Goal: Task Accomplishment & Management: Complete application form

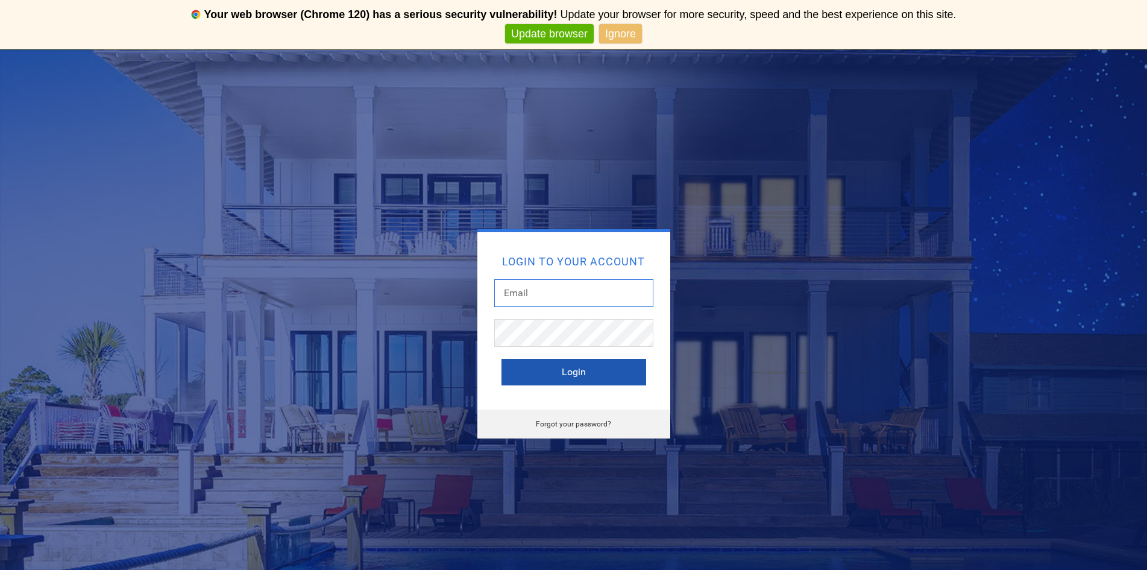
type input "bschillig@amsunsolar.com"
click at [579, 362] on button "Login" at bounding box center [574, 372] width 145 height 27
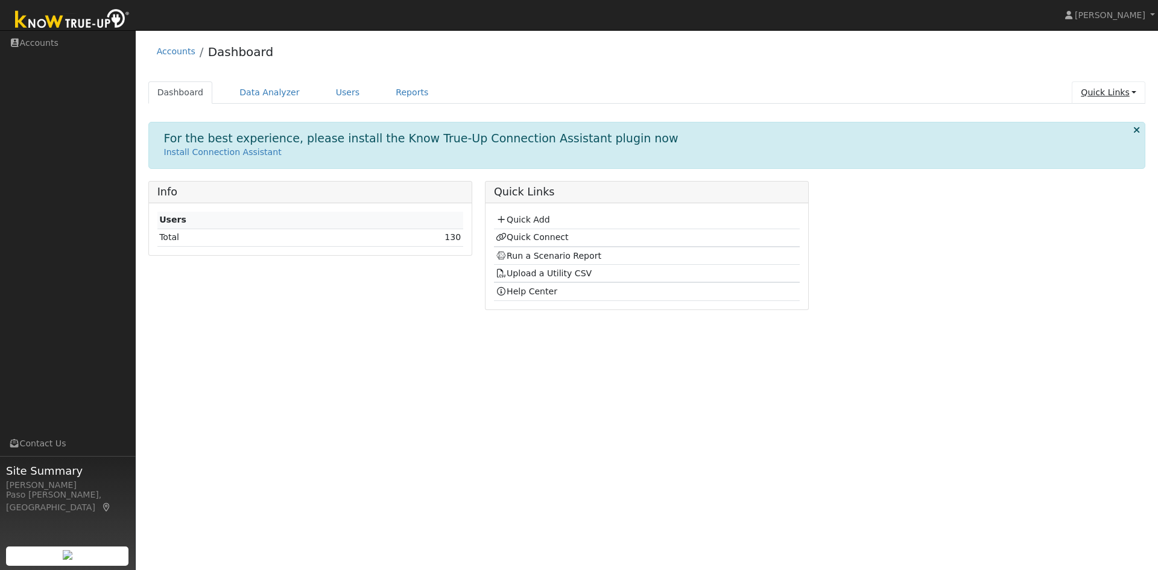
click at [1098, 90] on link "Quick Links" at bounding box center [1108, 92] width 74 height 22
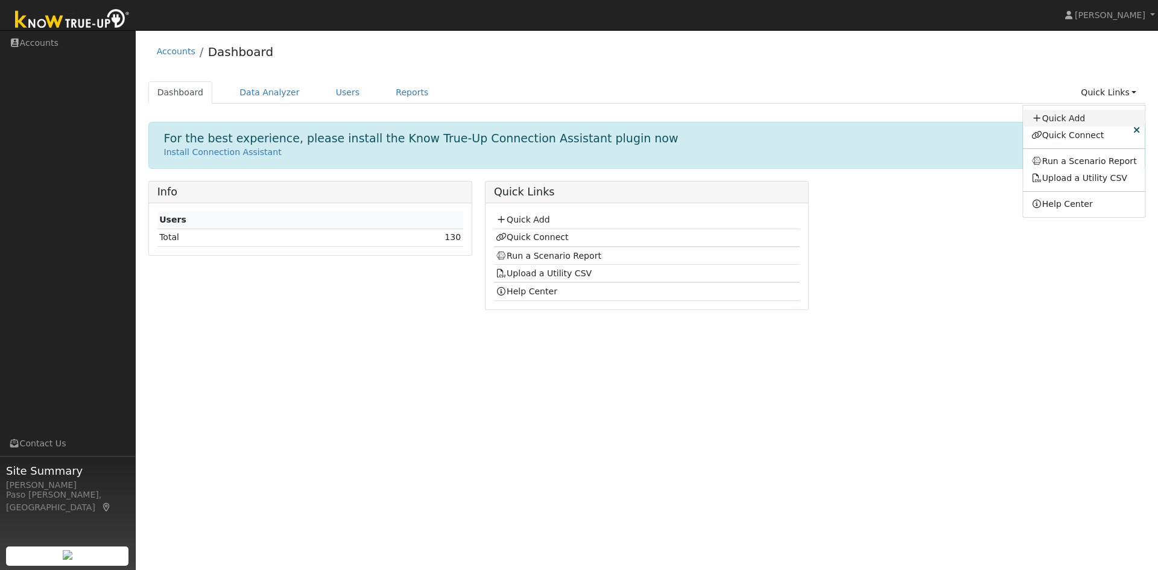
click at [1080, 118] on link "Quick Add" at bounding box center [1083, 118] width 122 height 17
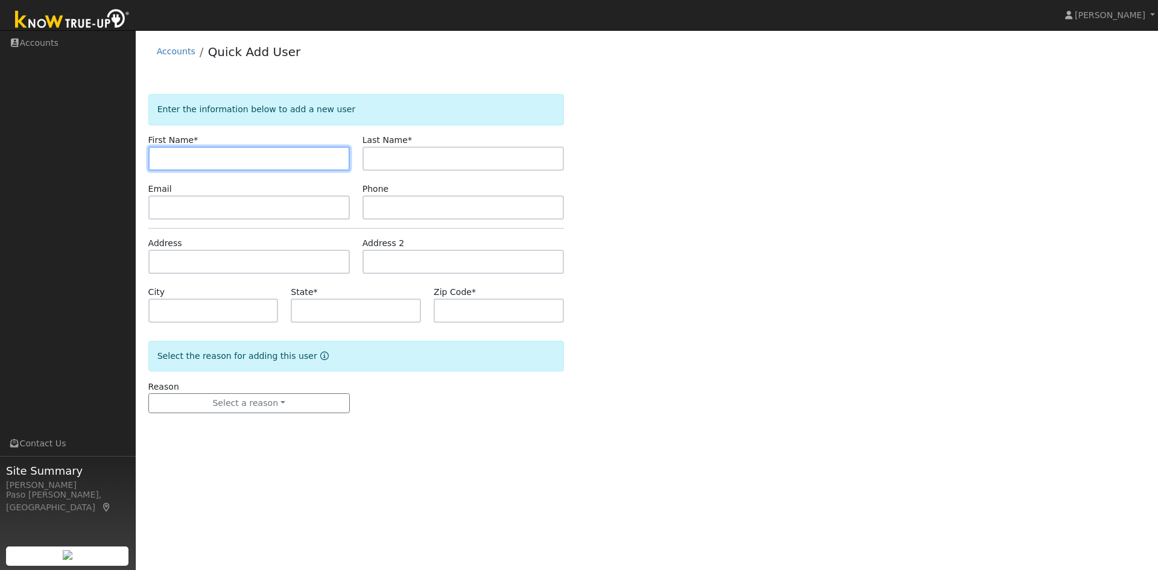
click at [211, 163] on input "text" at bounding box center [248, 159] width 201 height 24
paste input "Gina Watkins"
drag, startPoint x: 181, startPoint y: 158, endPoint x: 209, endPoint y: 156, distance: 27.2
click at [209, 156] on input "Gina Watkins" at bounding box center [248, 159] width 201 height 24
type input "Gina"
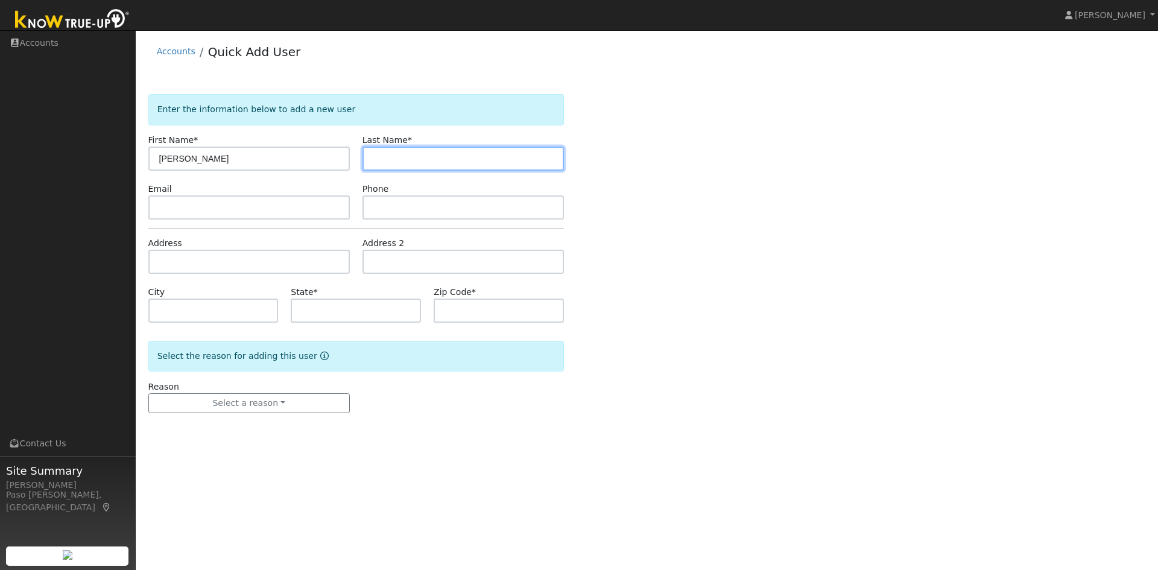
click at [386, 155] on input "text" at bounding box center [462, 159] width 201 height 24
paste input "Watkins"
type input "Watkins"
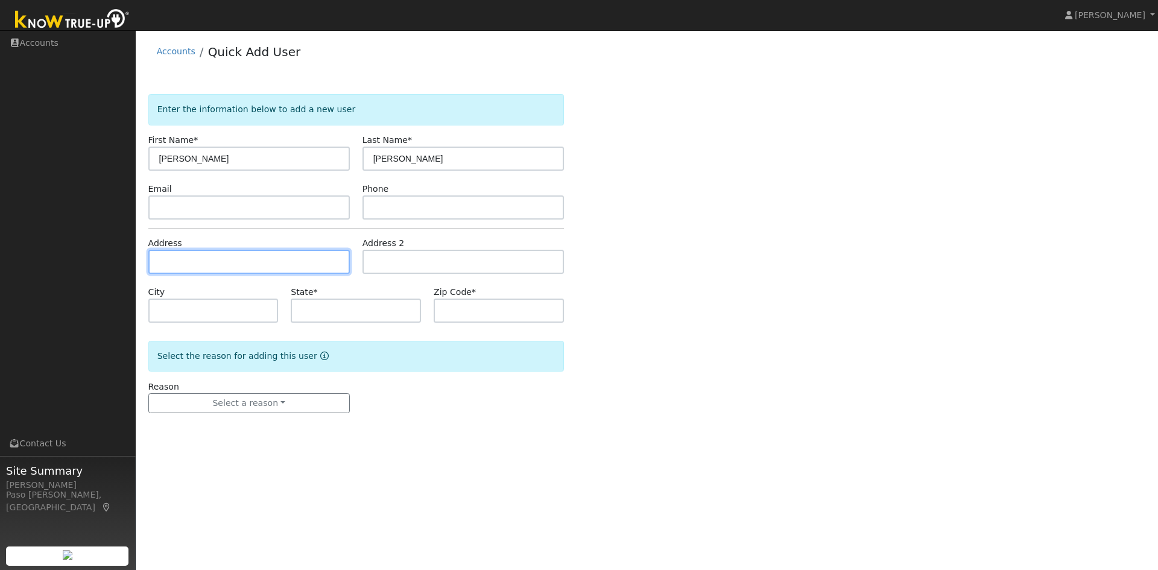
click at [219, 260] on input "text" at bounding box center [248, 262] width 201 height 24
paste input "1475 Trouville Ave, Grover Beach, CA 93433"
type input "1475 Trouville Avenue"
type input "Grover Beach"
type input "CA"
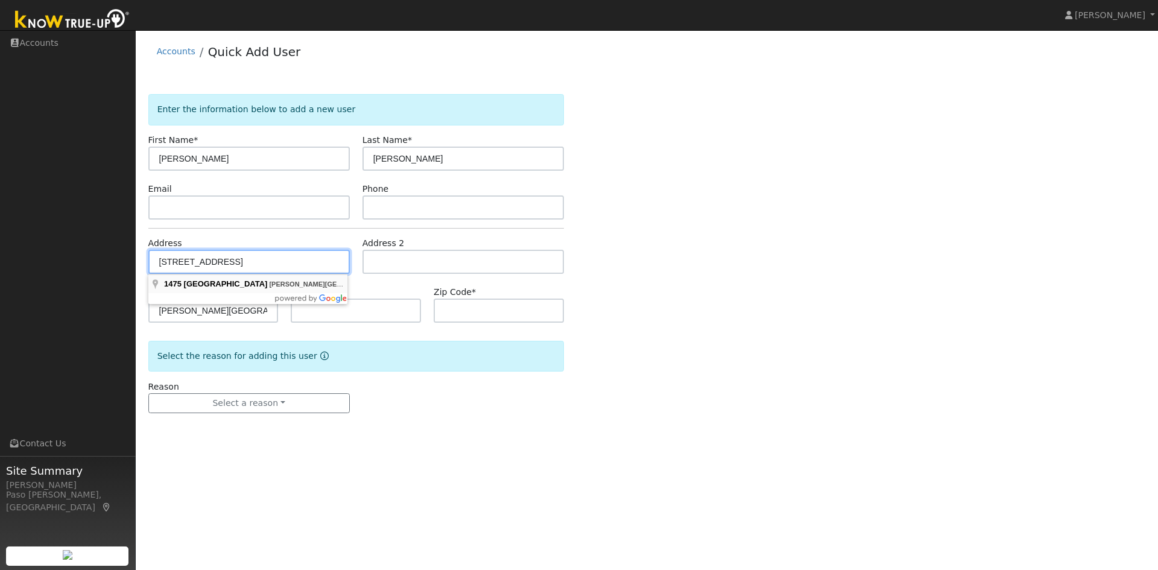
type input "93433"
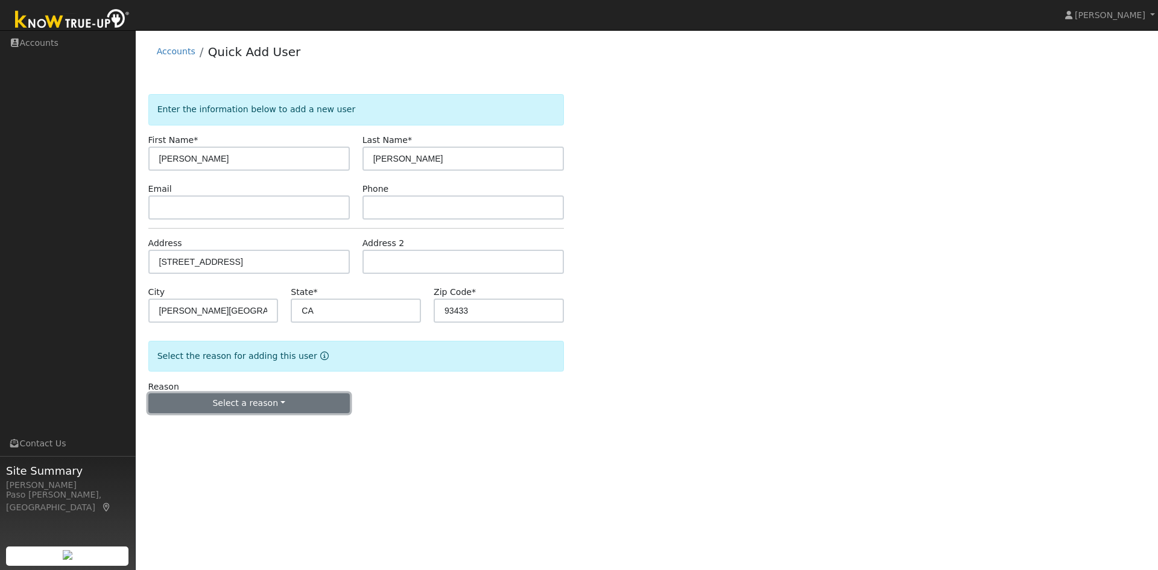
click at [254, 402] on button "Select a reason" at bounding box center [248, 403] width 201 height 20
click at [176, 427] on link "New lead" at bounding box center [215, 428] width 133 height 17
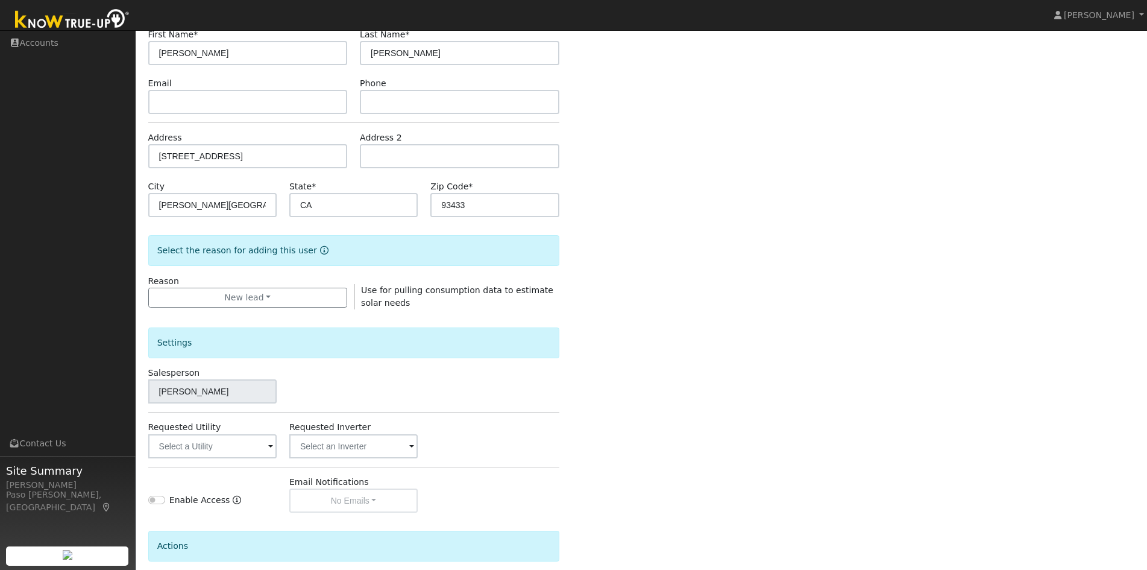
scroll to position [211, 0]
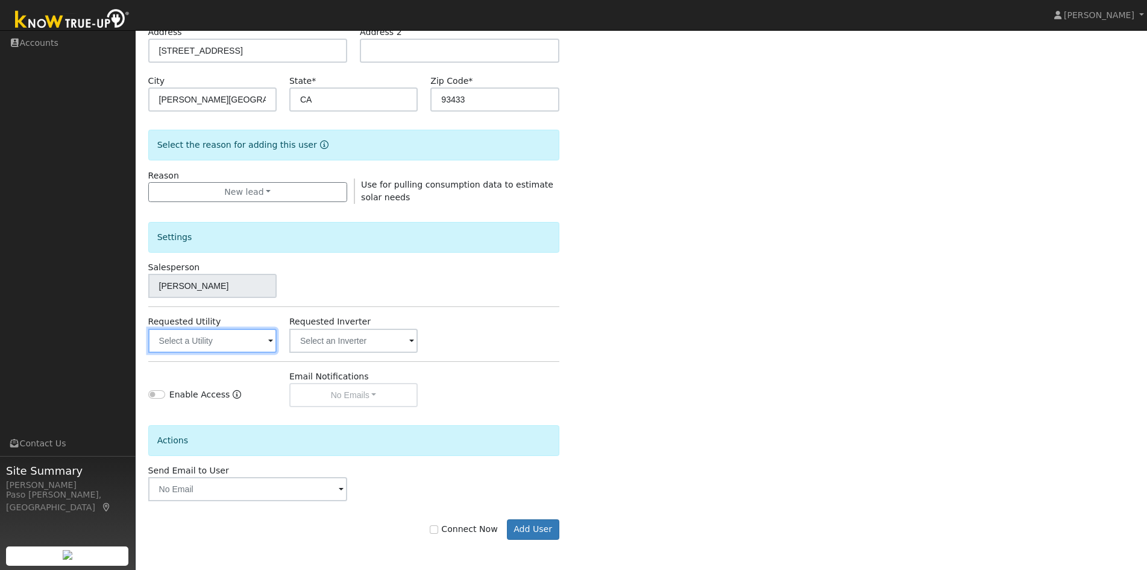
click at [212, 343] on input "text" at bounding box center [212, 341] width 128 height 24
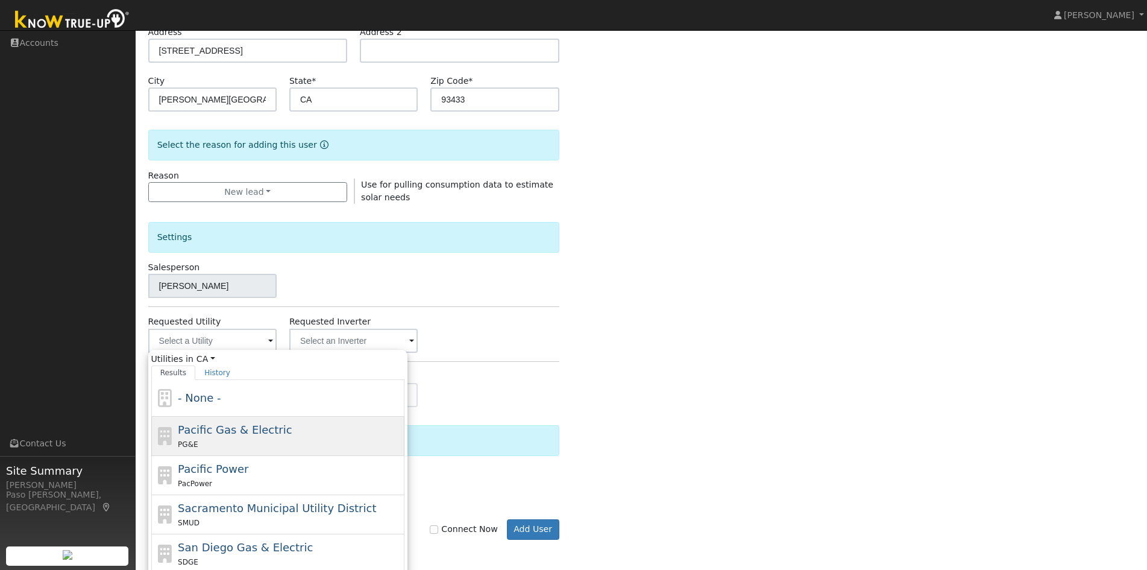
click at [226, 443] on div "PG&E" at bounding box center [290, 444] width 224 height 13
type input "Pacific Gas & Electric"
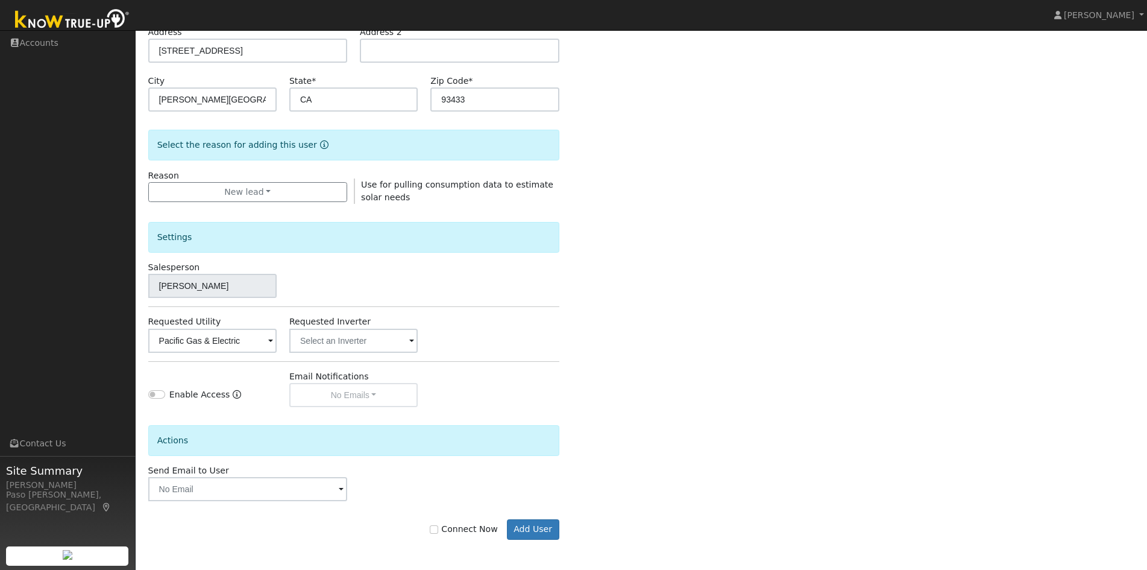
click at [699, 345] on div "Enter the information below to add a new user First Name * Gina Last Name * Wat…" at bounding box center [641, 223] width 987 height 681
drag, startPoint x: 441, startPoint y: 528, endPoint x: 487, endPoint y: 534, distance: 46.1
click at [438, 529] on input "Connect Now" at bounding box center [434, 529] width 8 height 8
checkbox input "true"
click at [538, 529] on button "Add User" at bounding box center [533, 529] width 52 height 20
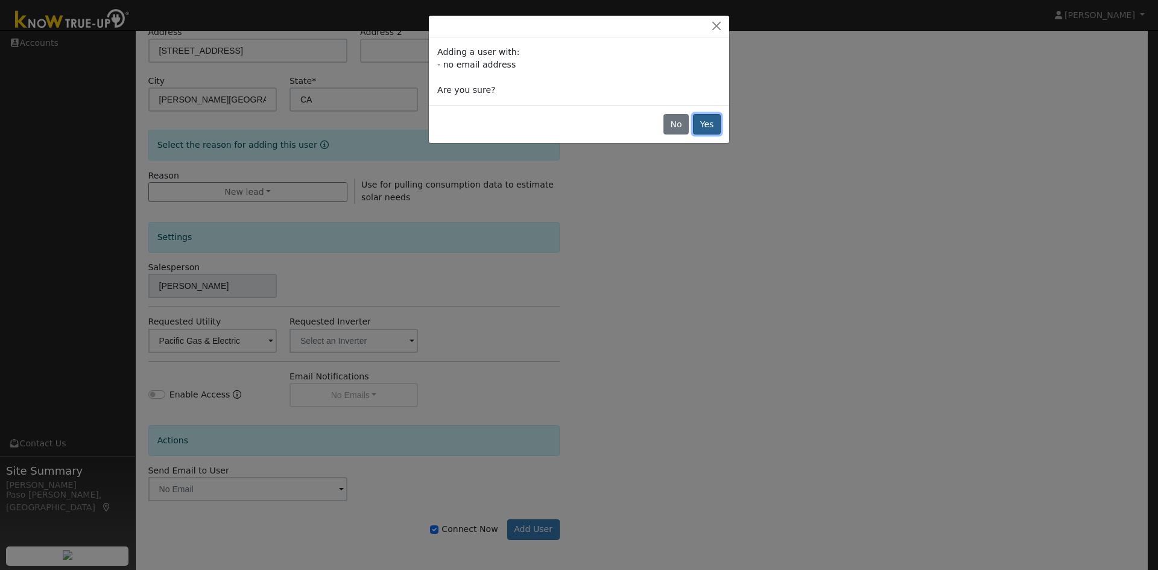
click at [703, 125] on button "Yes" at bounding box center [707, 124] width 28 height 20
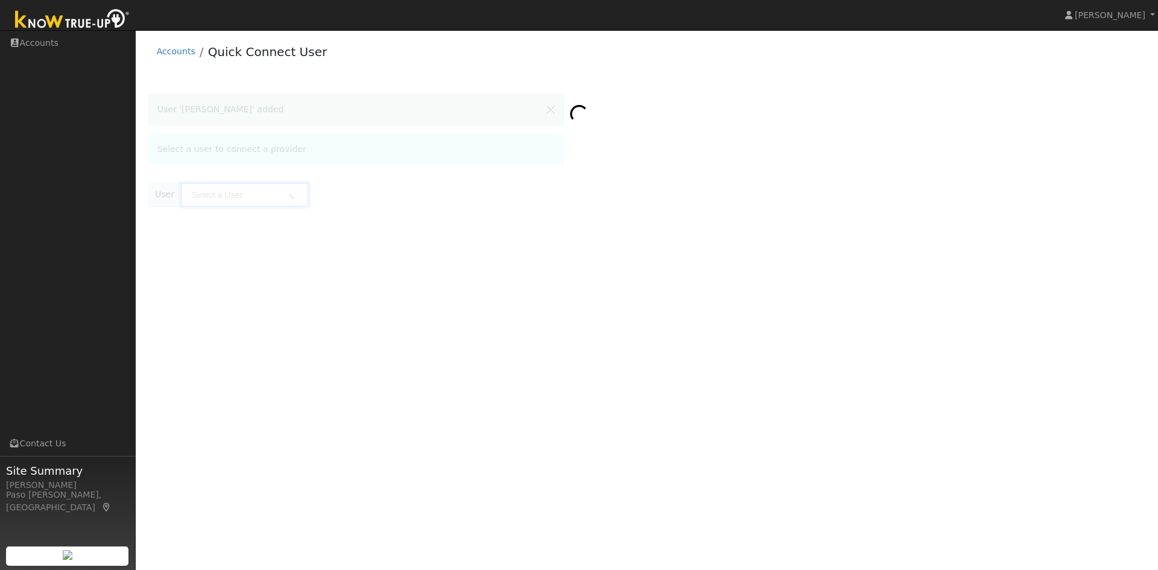
type input "[PERSON_NAME]"
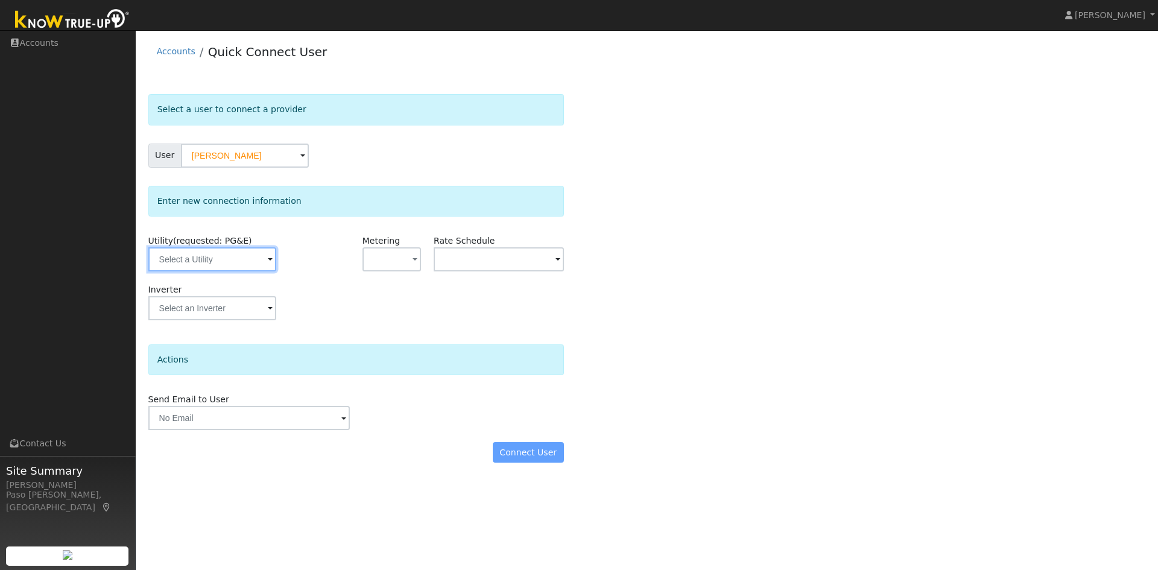
click at [191, 258] on input "text" at bounding box center [212, 259] width 128 height 24
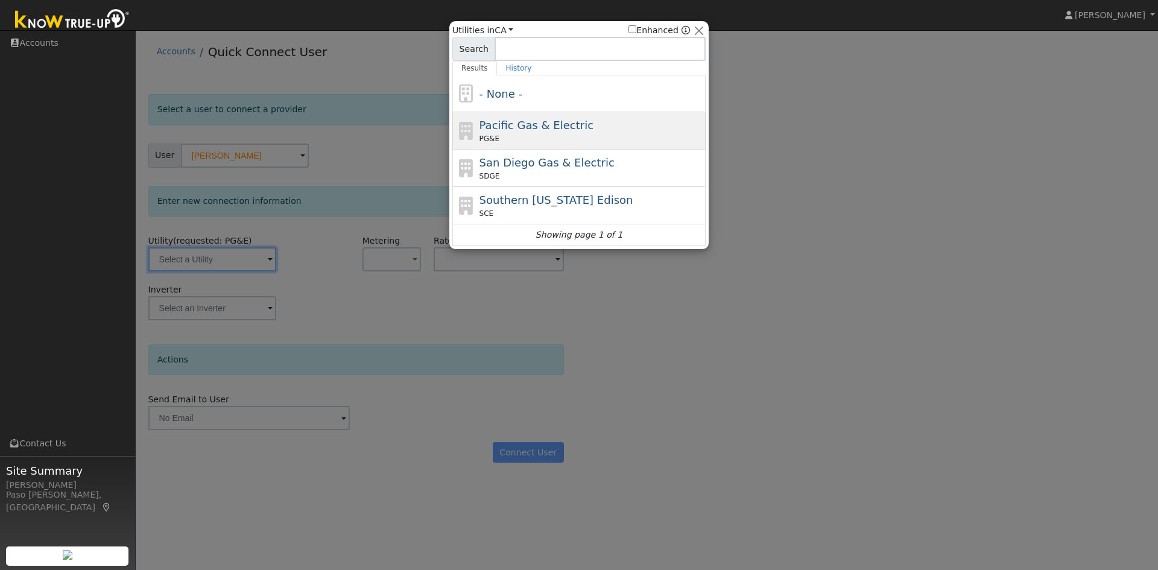
click at [506, 131] on span "Pacific Gas & Electric" at bounding box center [536, 125] width 114 height 13
type input "PG&E"
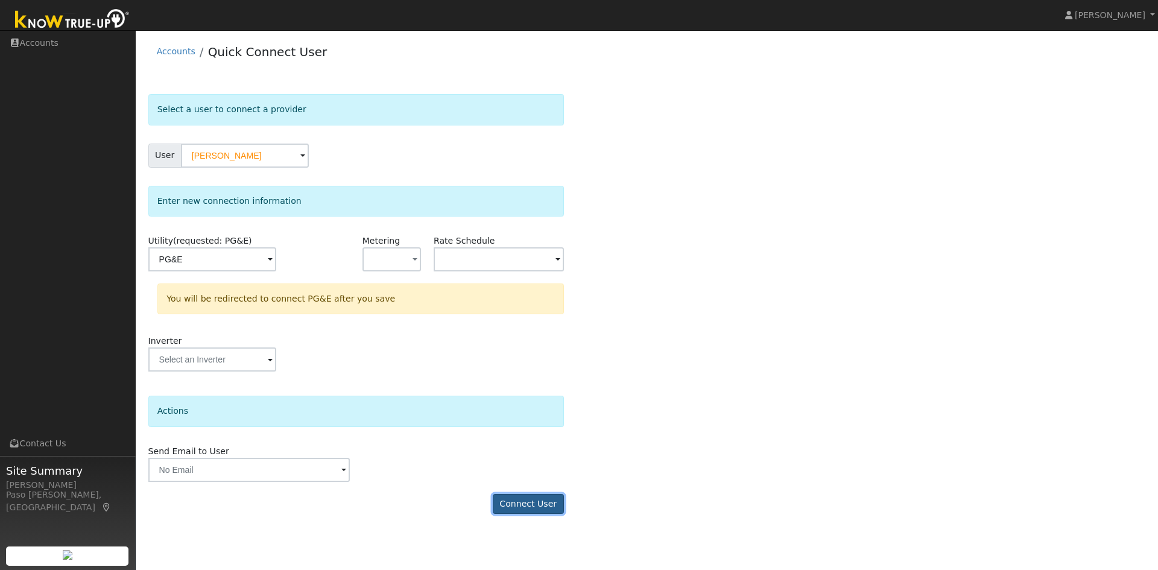
click at [527, 507] on button "Connect User" at bounding box center [528, 504] width 71 height 20
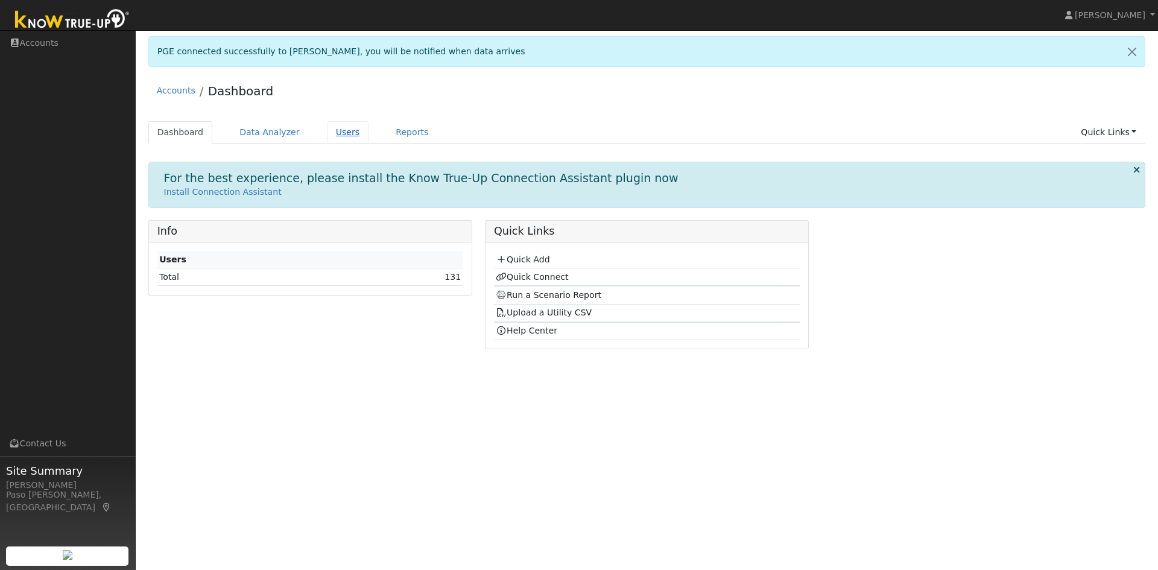
click at [332, 129] on link "Users" at bounding box center [348, 132] width 42 height 22
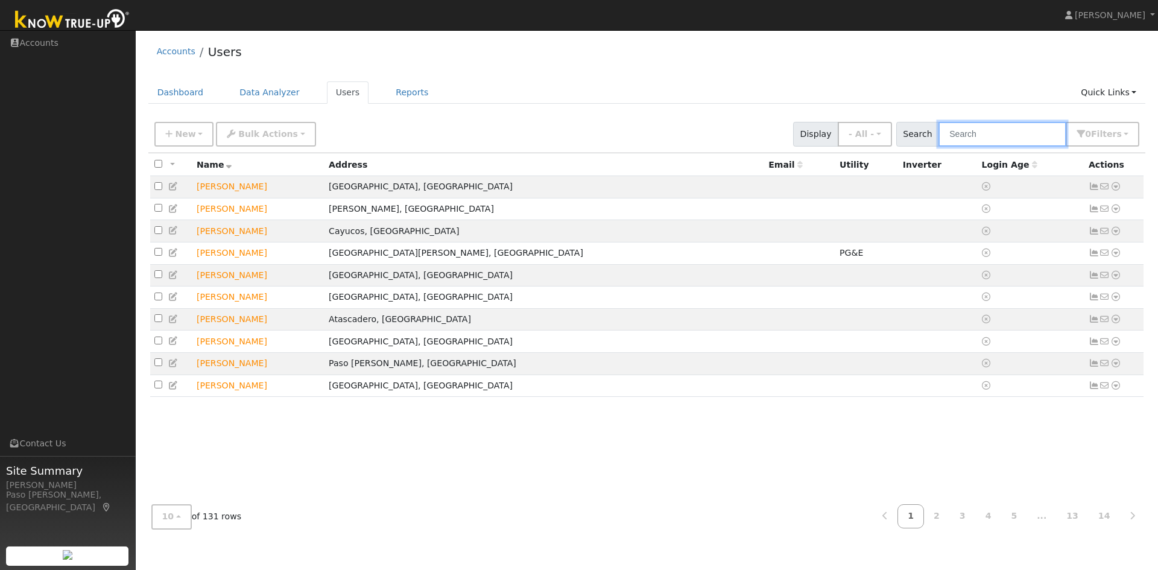
click at [997, 138] on input "text" at bounding box center [1002, 134] width 128 height 25
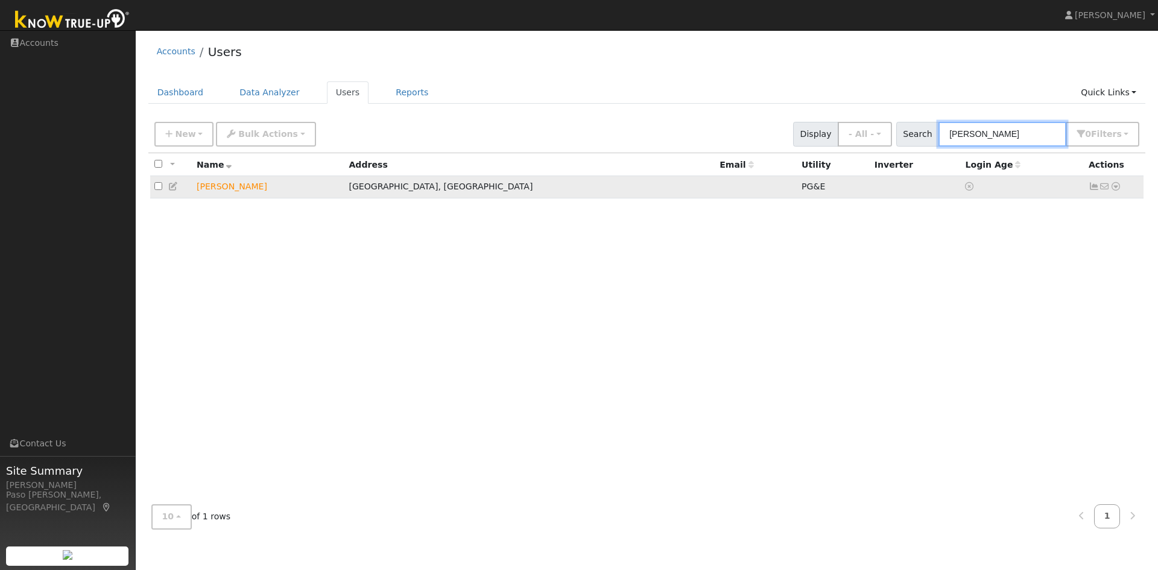
type input "watkins"
click at [1114, 187] on icon at bounding box center [1115, 186] width 11 height 8
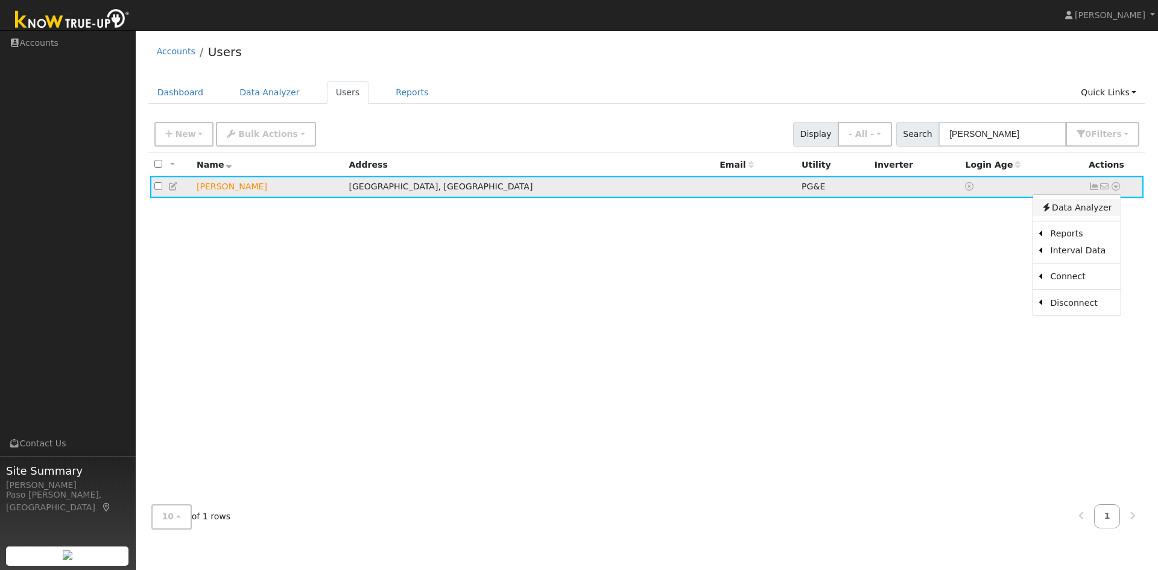
click at [1085, 203] on link "Data Analyzer" at bounding box center [1075, 207] width 87 height 17
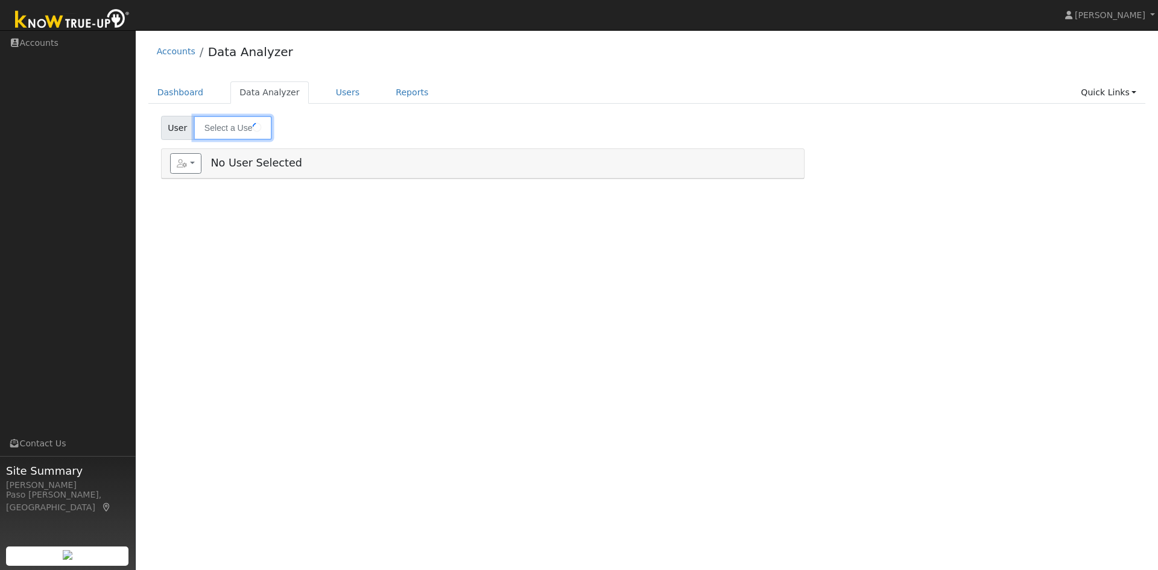
type input "[PERSON_NAME]"
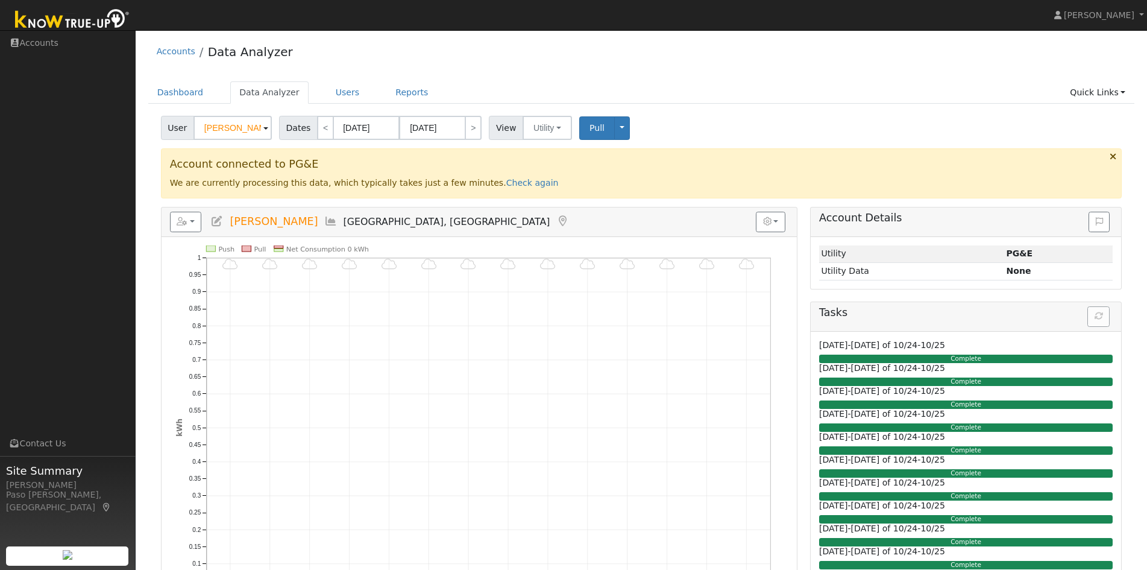
drag, startPoint x: 500, startPoint y: 181, endPoint x: 532, endPoint y: 172, distance: 32.6
click at [506, 181] on link "Check again" at bounding box center [532, 183] width 52 height 10
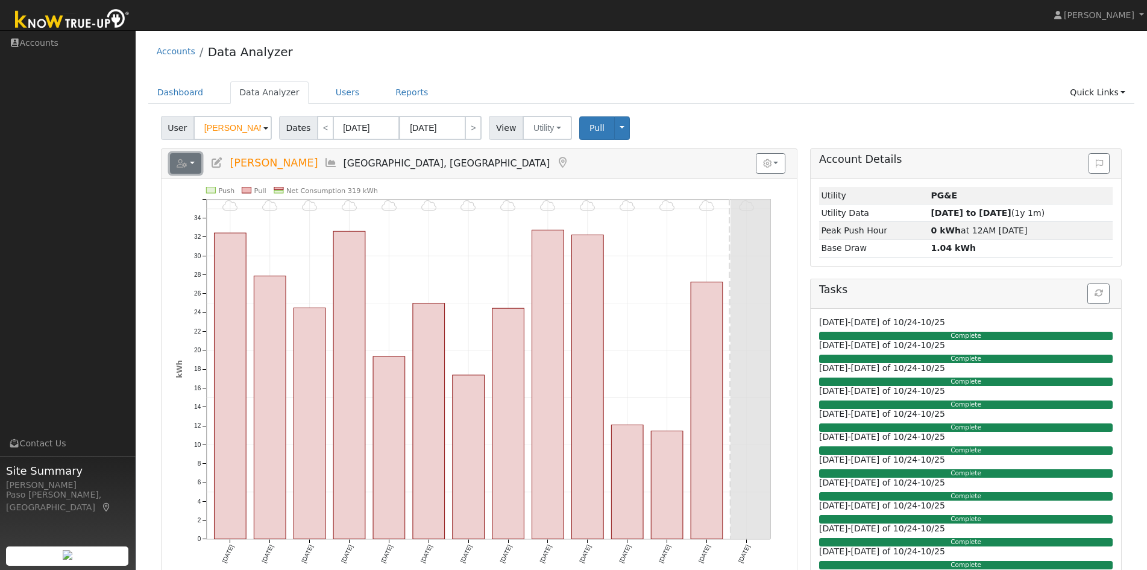
click at [189, 162] on button "button" at bounding box center [186, 163] width 32 height 20
click at [335, 213] on link "Export to CSV" at bounding box center [334, 217] width 87 height 14
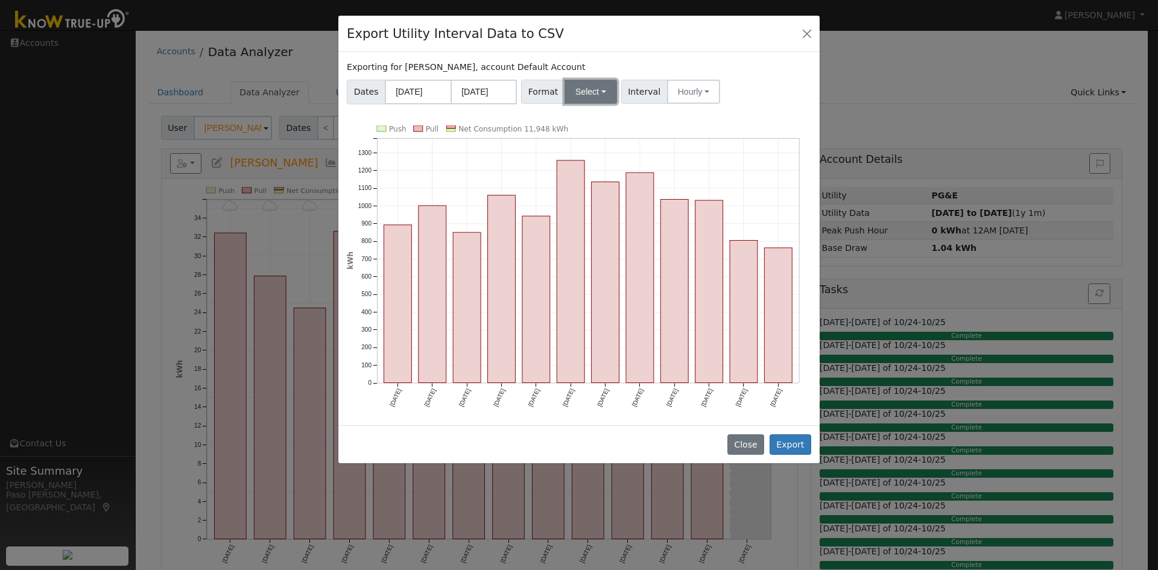
click at [590, 92] on button "Select" at bounding box center [590, 92] width 52 height 24
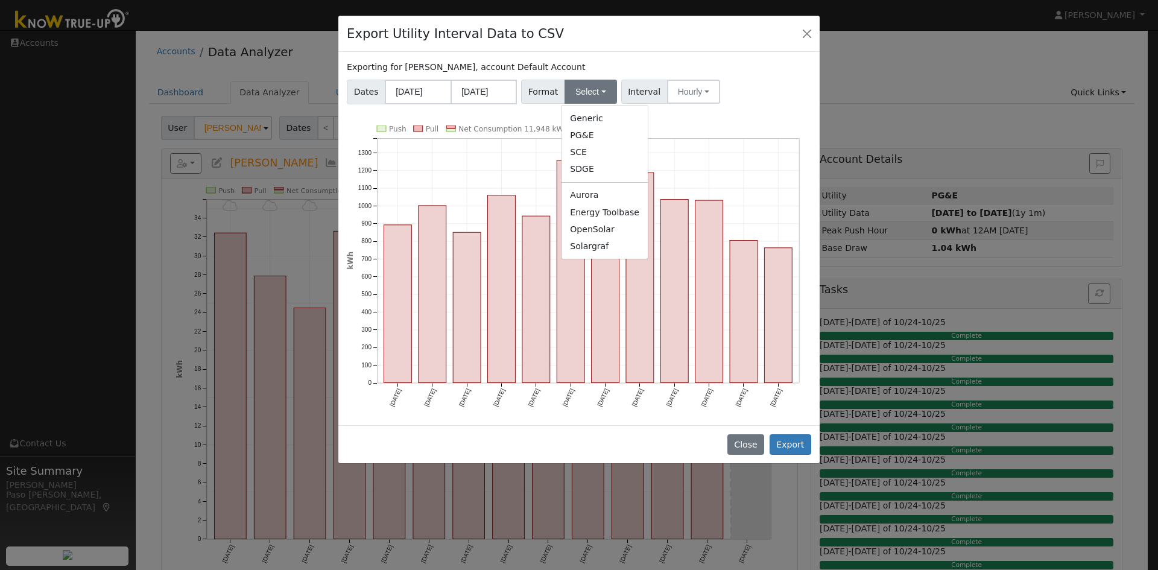
click at [585, 256] on ul "Generic PG&E SCE SDGE Aurora Energy Toolbase OpenSolar Solargraf" at bounding box center [604, 182] width 87 height 154
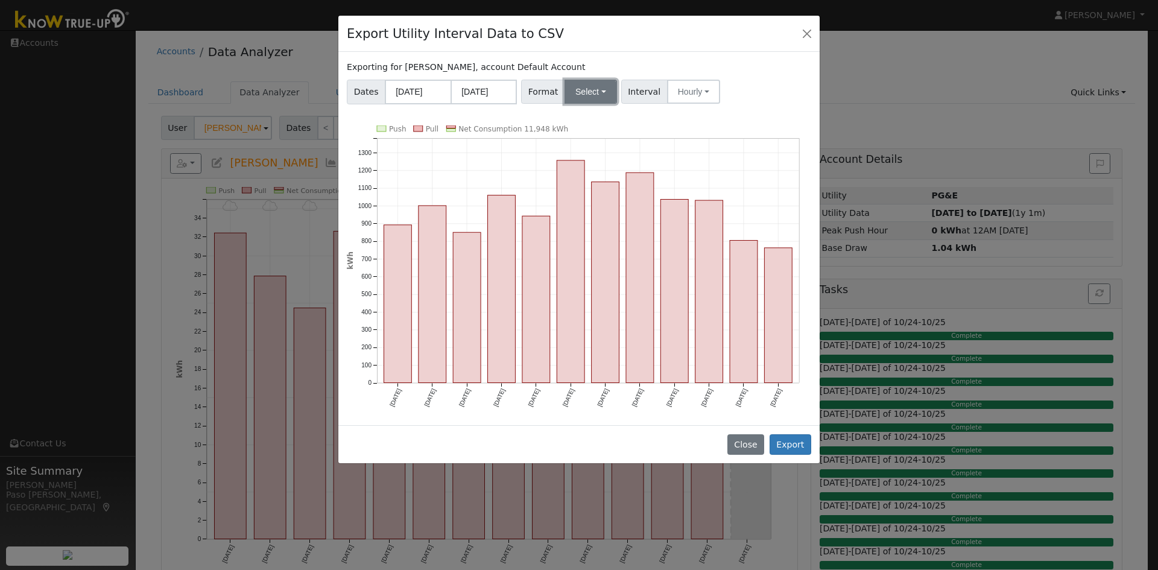
click at [578, 95] on button "Select" at bounding box center [590, 92] width 52 height 24
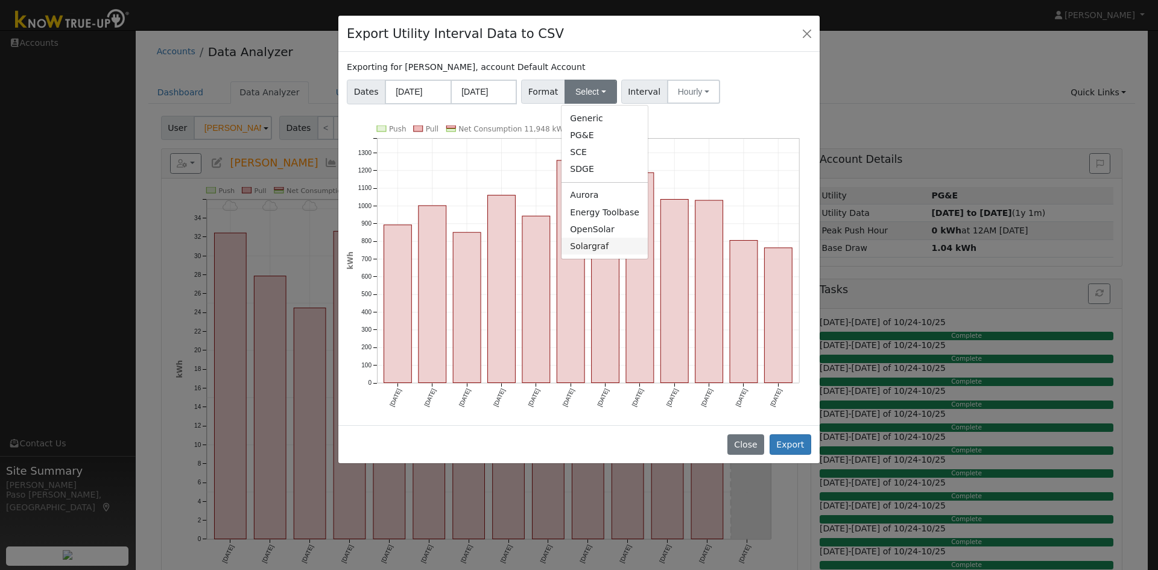
click at [580, 247] on link "Solargraf" at bounding box center [604, 246] width 86 height 17
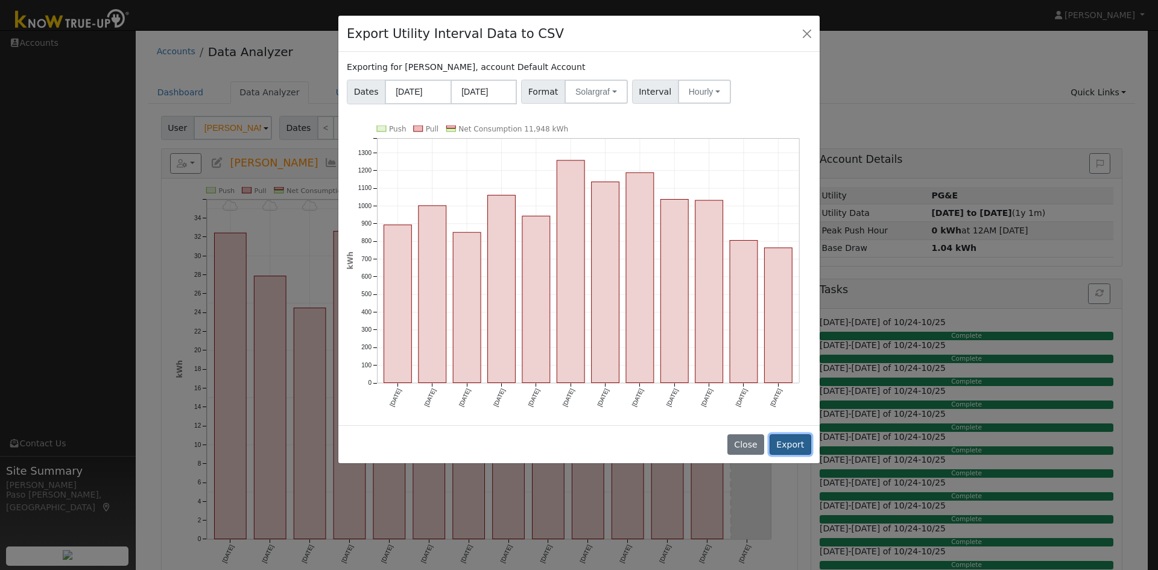
click at [795, 441] on button "Export" at bounding box center [790, 444] width 42 height 20
